Goal: Information Seeking & Learning: Learn about a topic

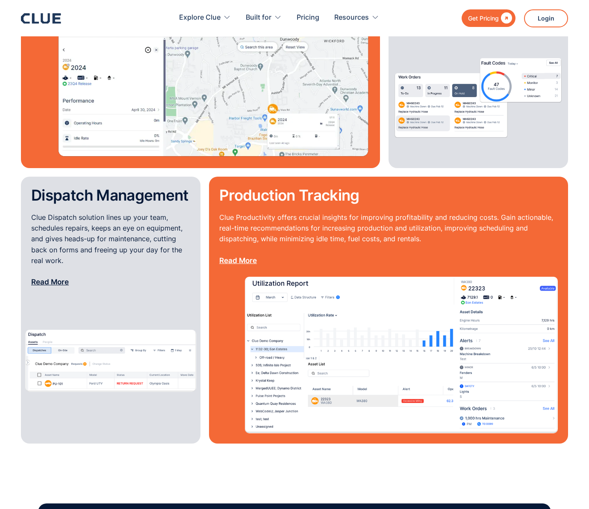
scroll to position [922, 0]
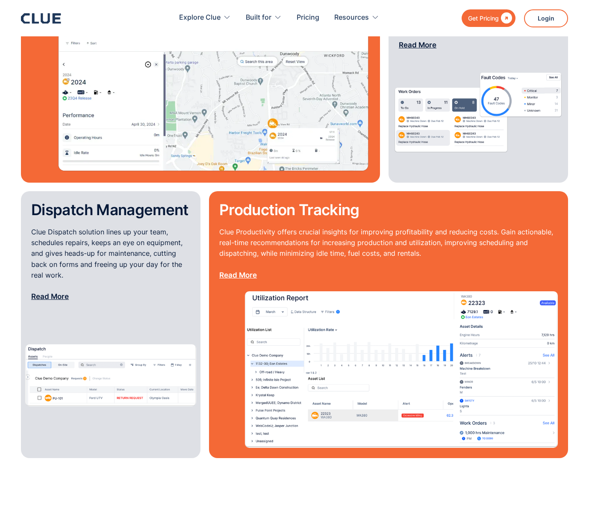
click at [567, 407] on div "Production Tracking Clue Productivity offers crucial insights for improving pro…" at bounding box center [388, 324] width 359 height 267
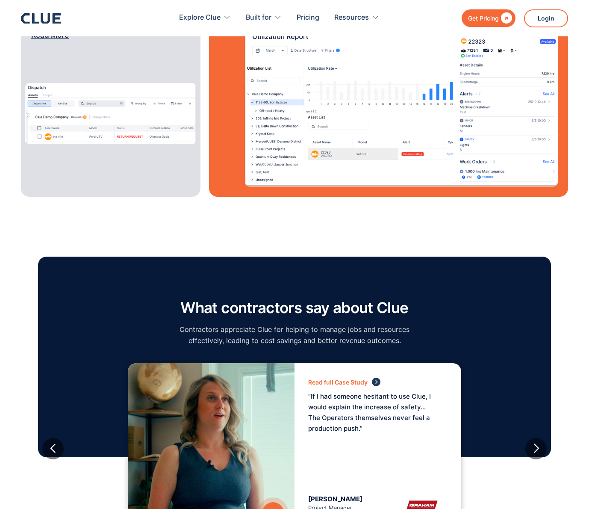
scroll to position [636, 0]
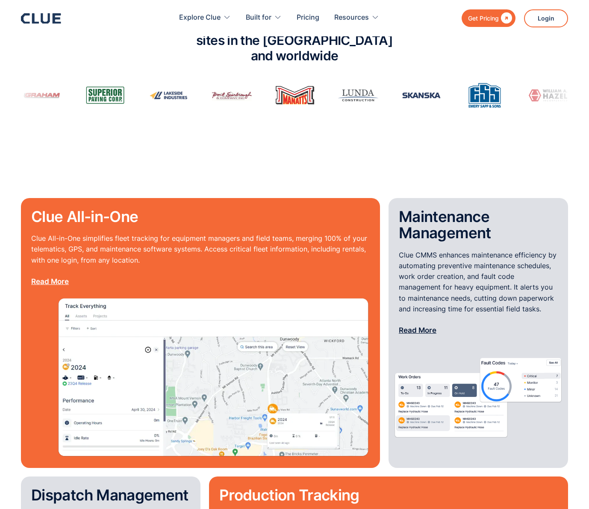
click at [44, 277] on link "Read More" at bounding box center [50, 281] width 38 height 9
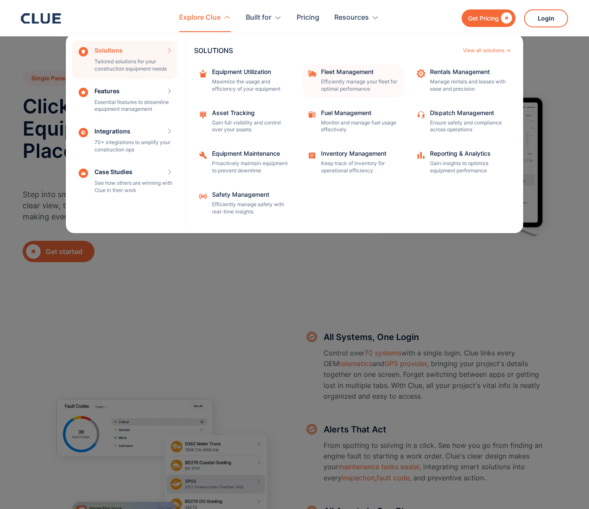
click at [345, 70] on div "Fleet Management" at bounding box center [359, 72] width 77 height 6
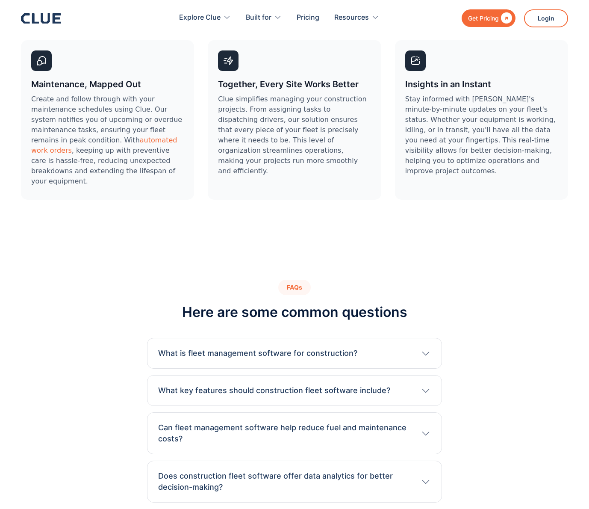
scroll to position [2571, 0]
